Goal: Check status: Check status

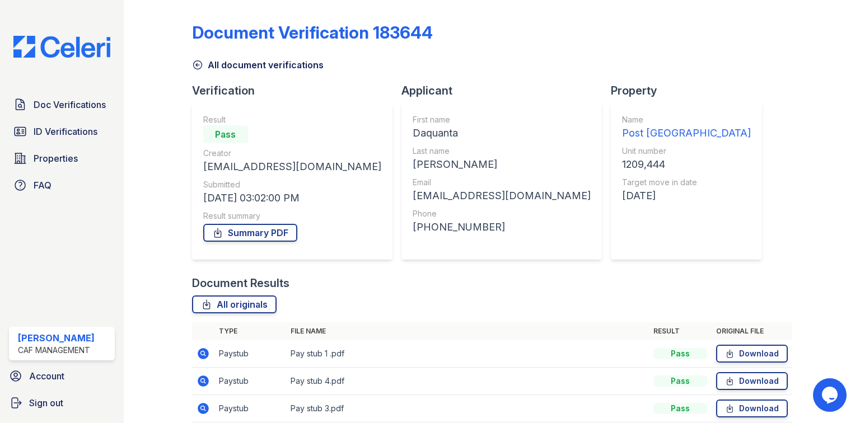
click at [68, 112] on link "Doc Verifications" at bounding box center [62, 104] width 106 height 22
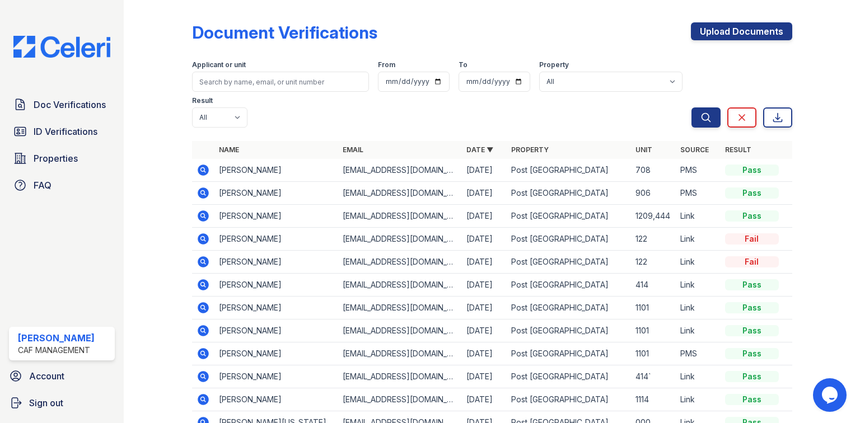
click at [205, 165] on icon at bounding box center [203, 170] width 11 height 11
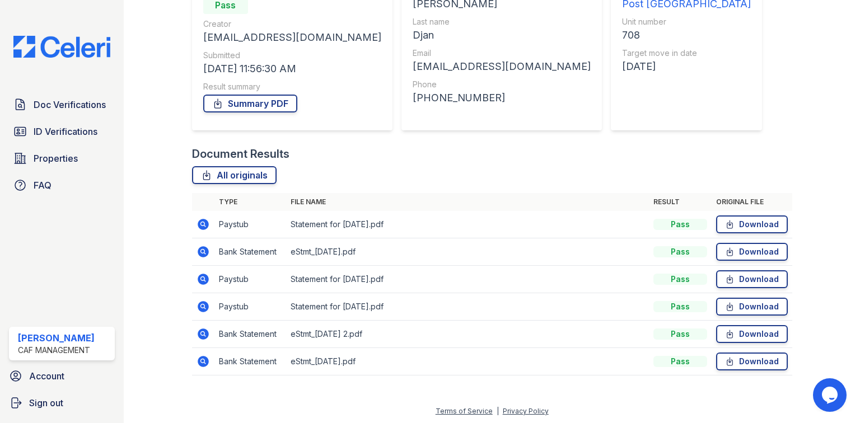
scroll to position [130, 0]
click at [38, 105] on span "Doc Verifications" at bounding box center [70, 104] width 72 height 13
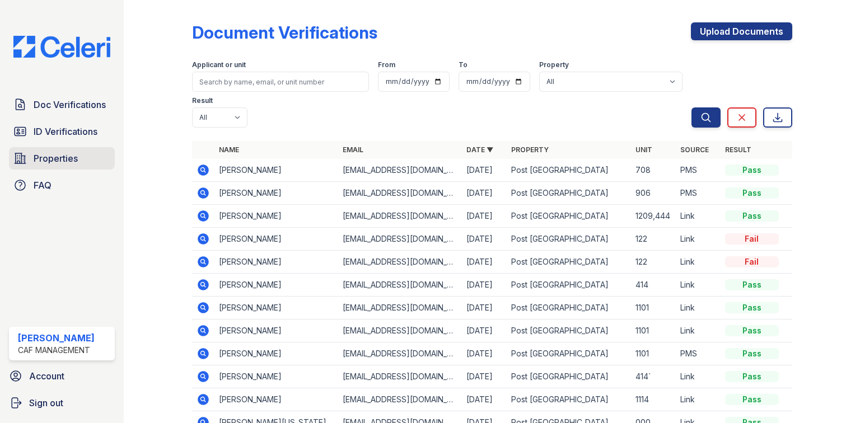
click at [47, 153] on span "Properties" at bounding box center [56, 158] width 44 height 13
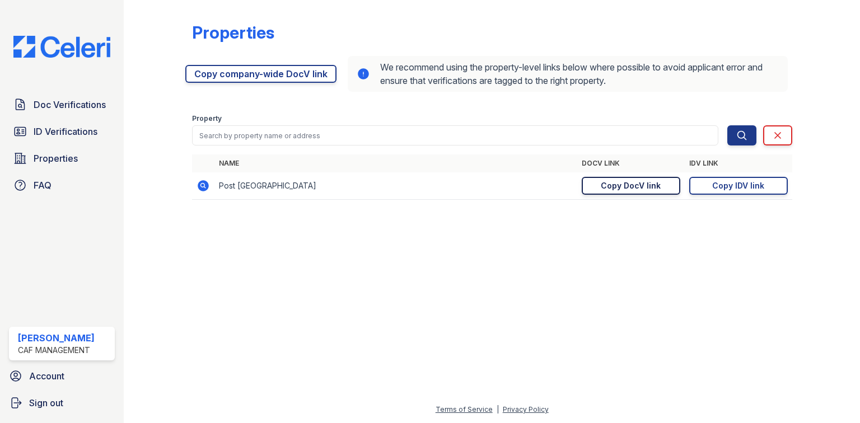
click at [650, 186] on div "Copy DocV link" at bounding box center [630, 185] width 60 height 11
click at [75, 111] on span "Doc Verifications" at bounding box center [70, 104] width 72 height 13
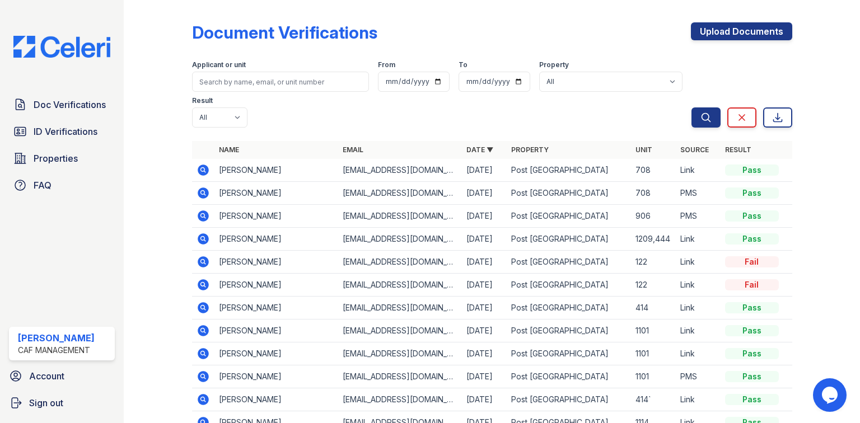
click at [204, 165] on icon at bounding box center [203, 170] width 11 height 11
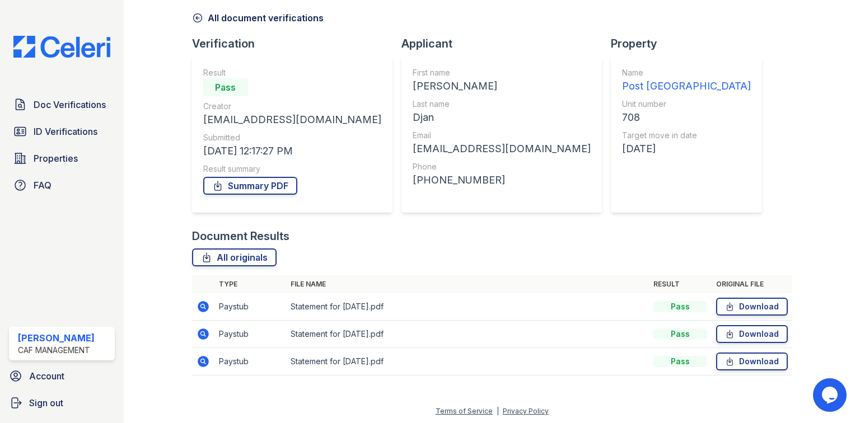
scroll to position [48, 0]
click at [206, 307] on icon at bounding box center [203, 305] width 11 height 11
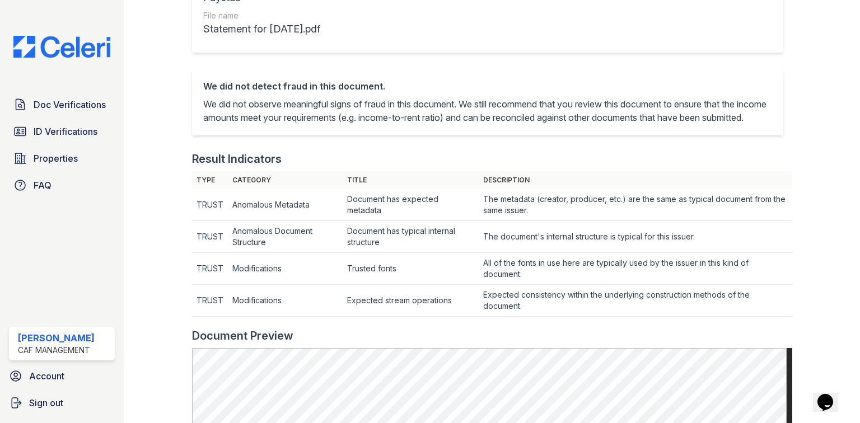
scroll to position [224, 0]
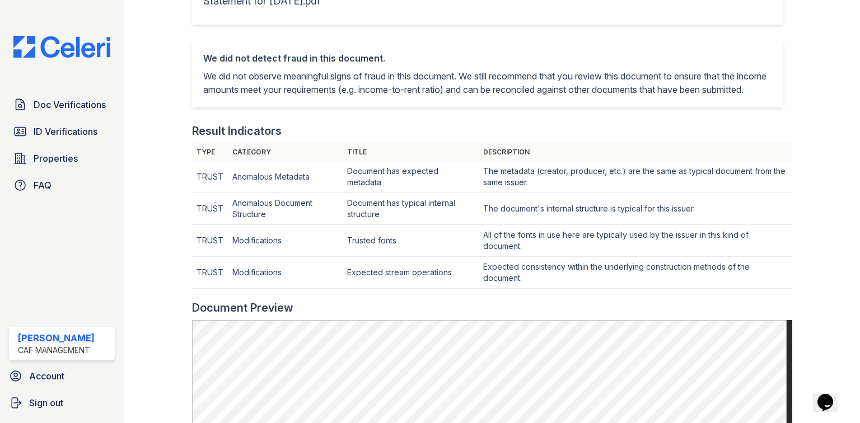
drag, startPoint x: 78, startPoint y: 114, endPoint x: 106, endPoint y: 116, distance: 28.6
click at [78, 114] on link "Doc Verifications" at bounding box center [62, 104] width 106 height 22
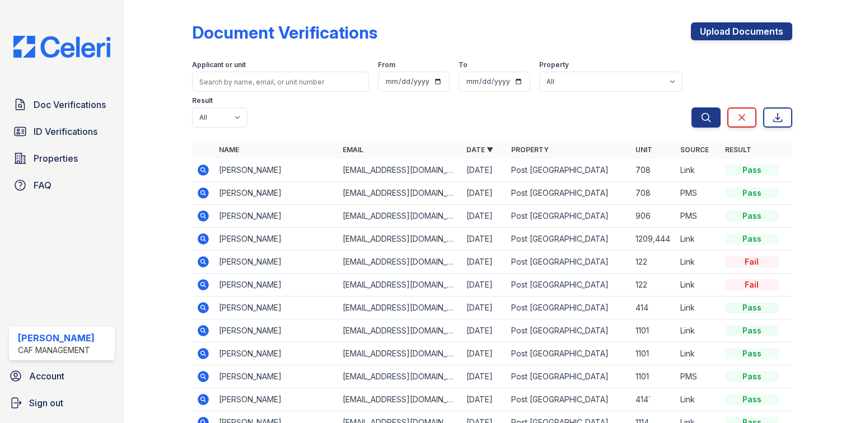
click at [206, 187] on icon at bounding box center [203, 192] width 11 height 11
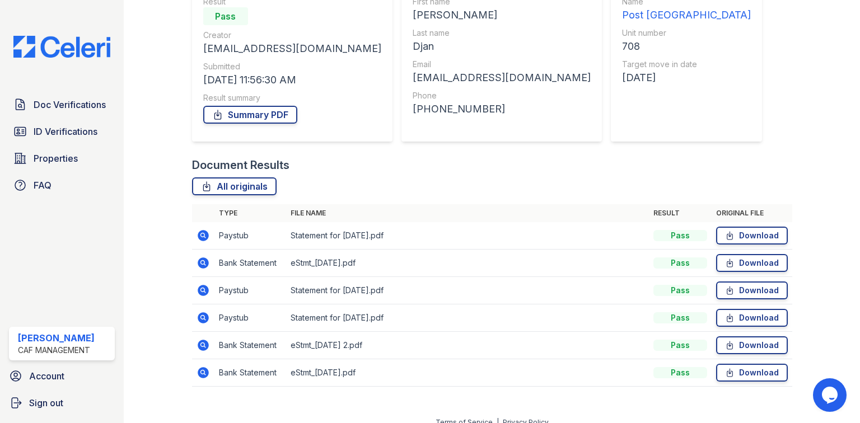
scroll to position [130, 0]
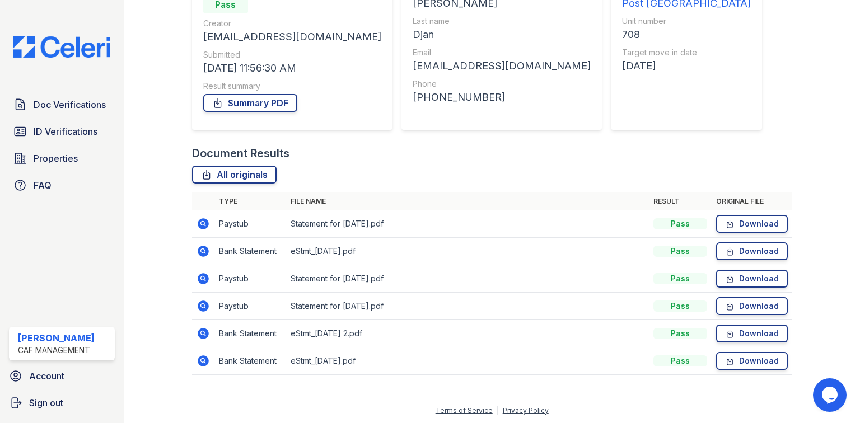
click at [201, 223] on icon at bounding box center [202, 223] width 3 height 3
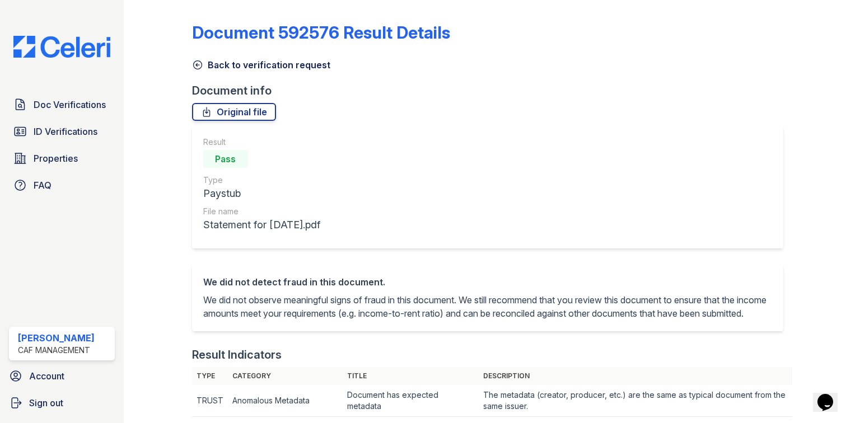
click at [255, 68] on link "Back to verification request" at bounding box center [261, 64] width 138 height 13
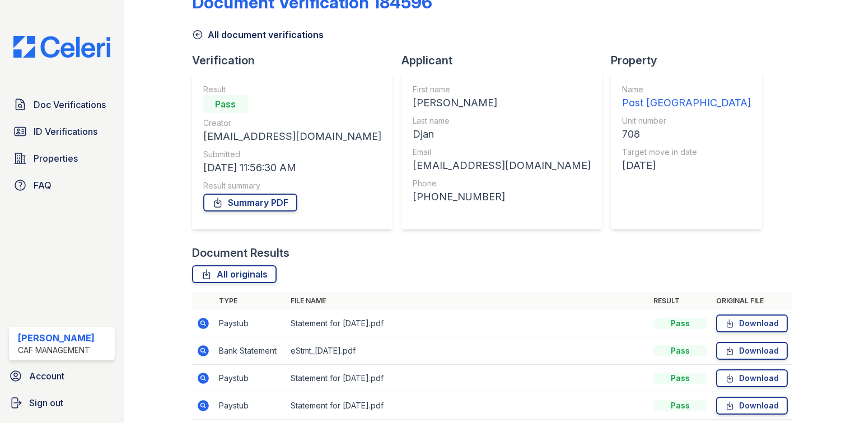
scroll to position [90, 0]
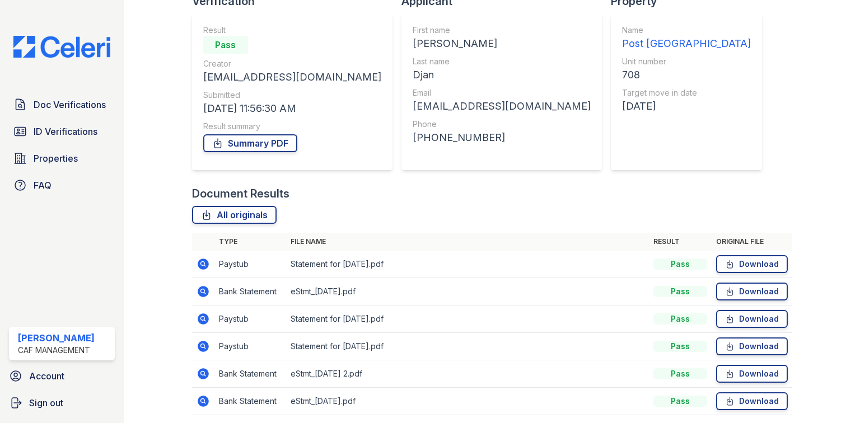
click at [208, 345] on icon at bounding box center [202, 346] width 13 height 13
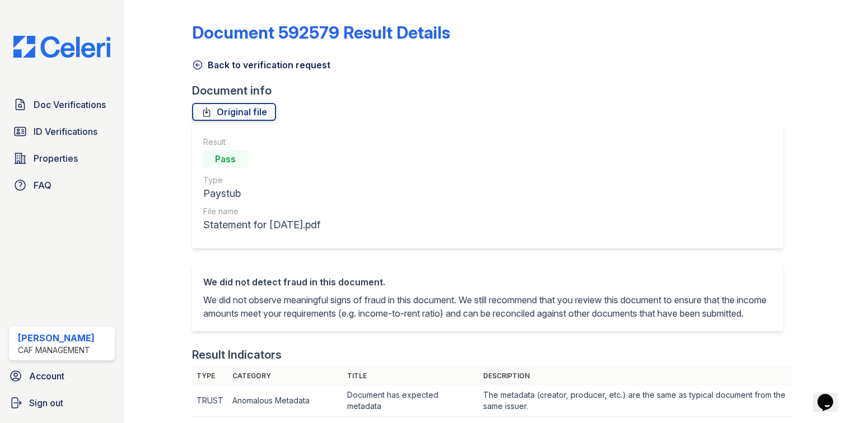
click at [237, 65] on link "Back to verification request" at bounding box center [261, 64] width 138 height 13
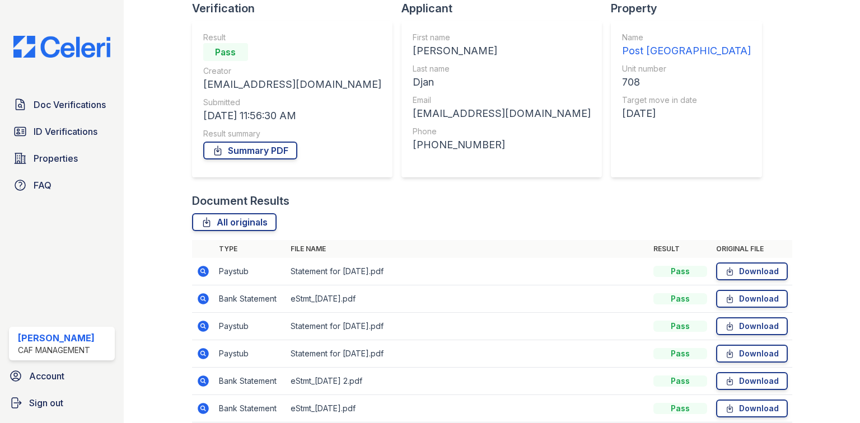
scroll to position [90, 0]
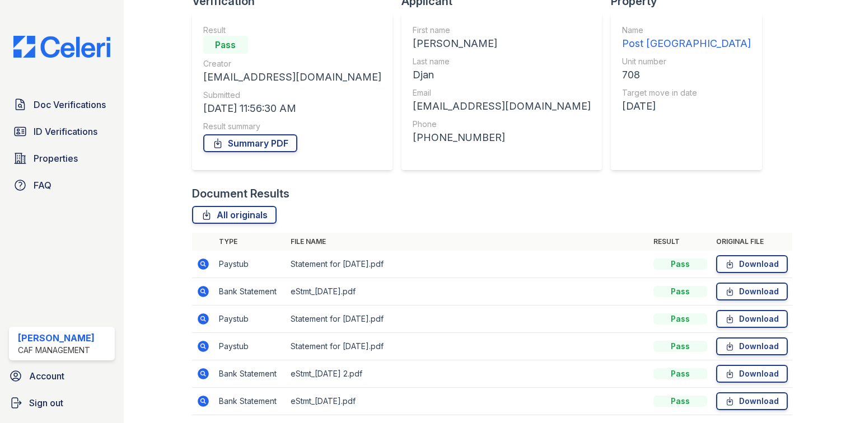
click at [201, 320] on icon at bounding box center [202, 318] width 13 height 13
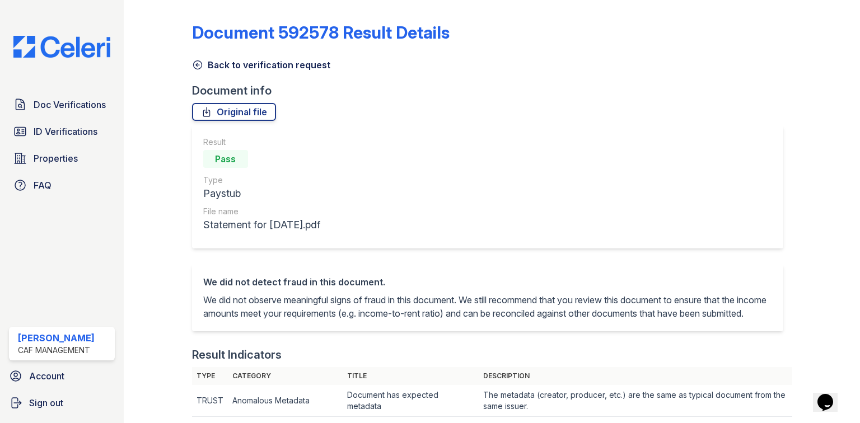
click at [245, 65] on link "Back to verification request" at bounding box center [261, 64] width 138 height 13
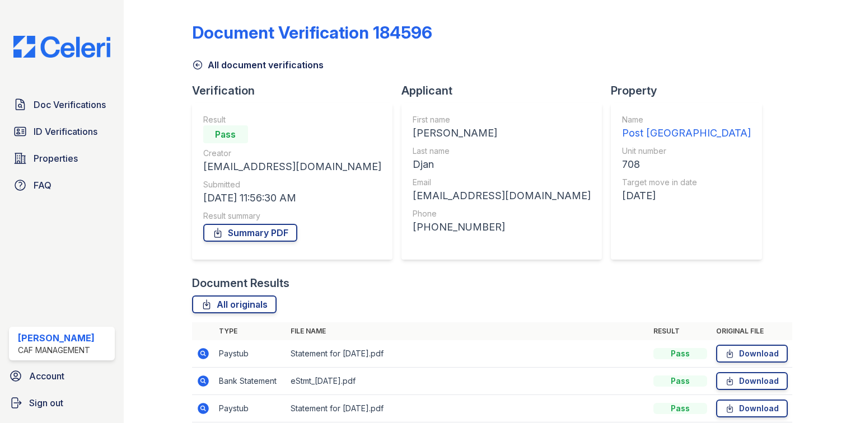
click at [245, 65] on link "All document verifications" at bounding box center [258, 64] width 132 height 13
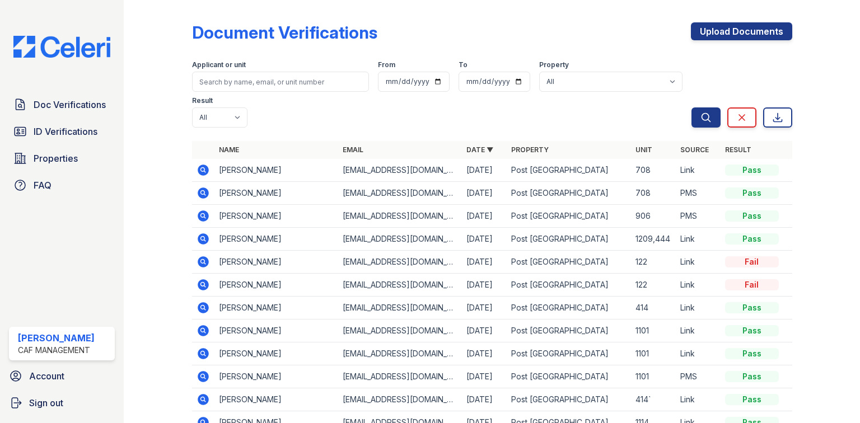
click at [201, 168] on icon at bounding box center [202, 169] width 3 height 3
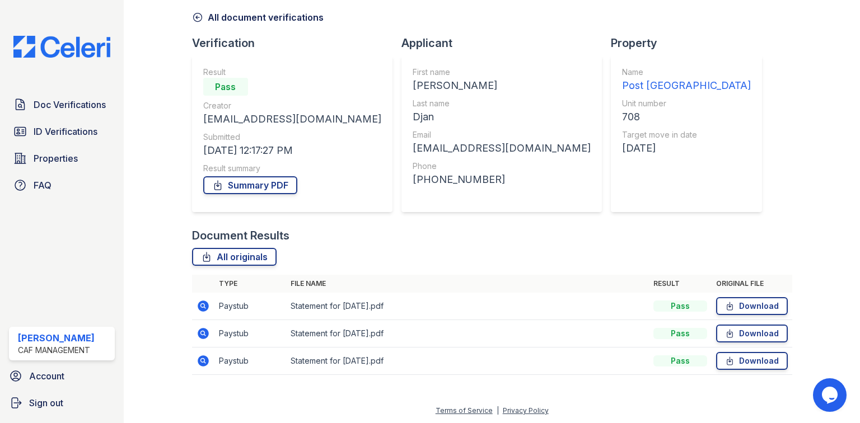
scroll to position [48, 0]
click at [196, 328] on icon at bounding box center [202, 332] width 13 height 13
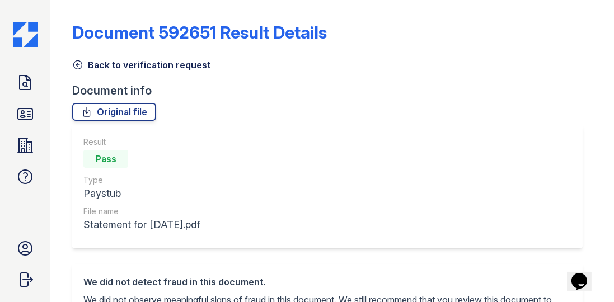
drag, startPoint x: 119, startPoint y: 64, endPoint x: 220, endPoint y: 137, distance: 125.5
click at [119, 64] on link "Back to verification request" at bounding box center [141, 64] width 138 height 13
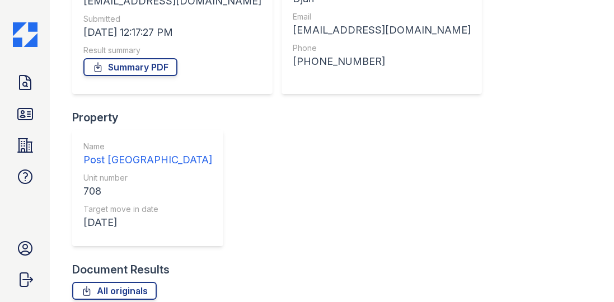
scroll to position [168, 0]
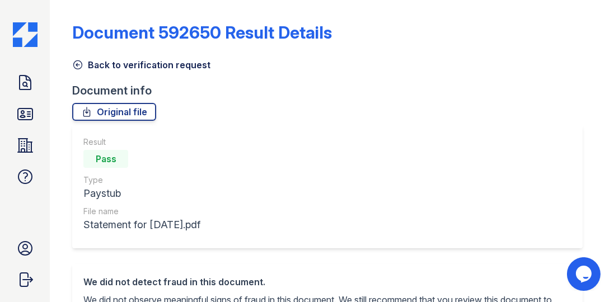
drag, startPoint x: 137, startPoint y: 67, endPoint x: 168, endPoint y: 124, distance: 64.6
click at [137, 67] on link "Back to verification request" at bounding box center [141, 64] width 138 height 13
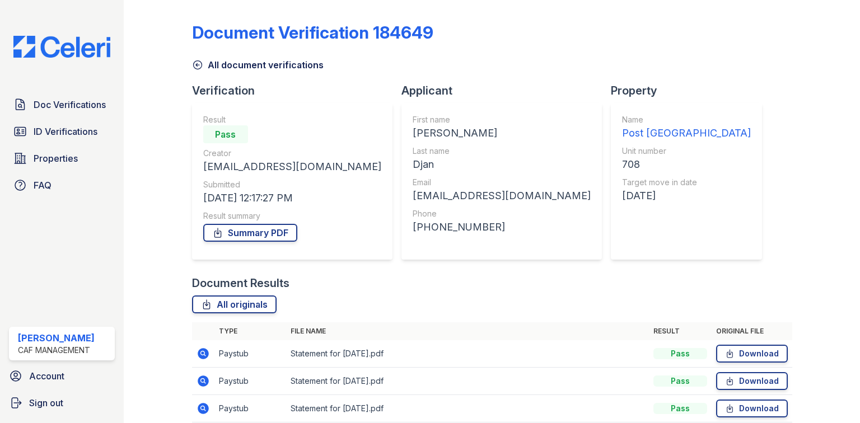
drag, startPoint x: 596, startPoint y: 0, endPoint x: 220, endPoint y: 63, distance: 380.7
click at [220, 63] on link "All document verifications" at bounding box center [258, 64] width 132 height 13
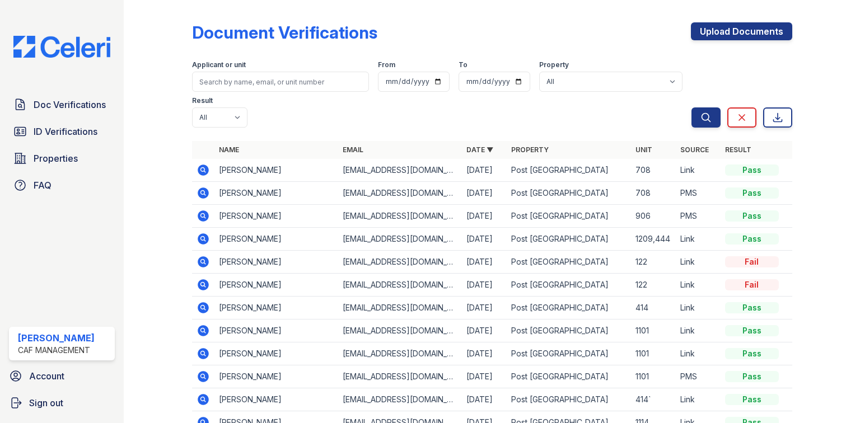
click at [200, 187] on icon at bounding box center [203, 192] width 11 height 11
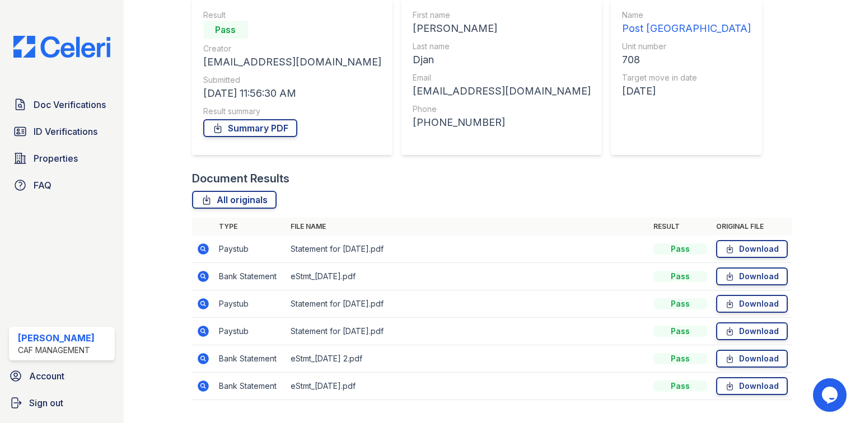
scroll to position [130, 0]
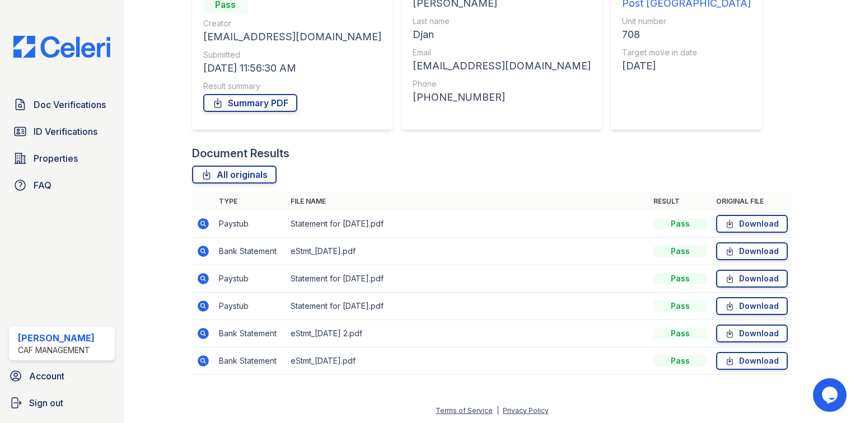
click at [206, 330] on icon at bounding box center [203, 333] width 11 height 11
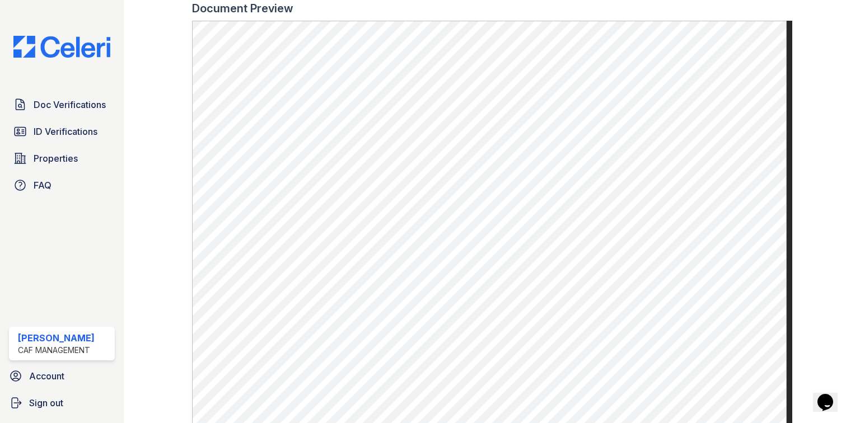
scroll to position [537, 0]
